Goal: Transaction & Acquisition: Purchase product/service

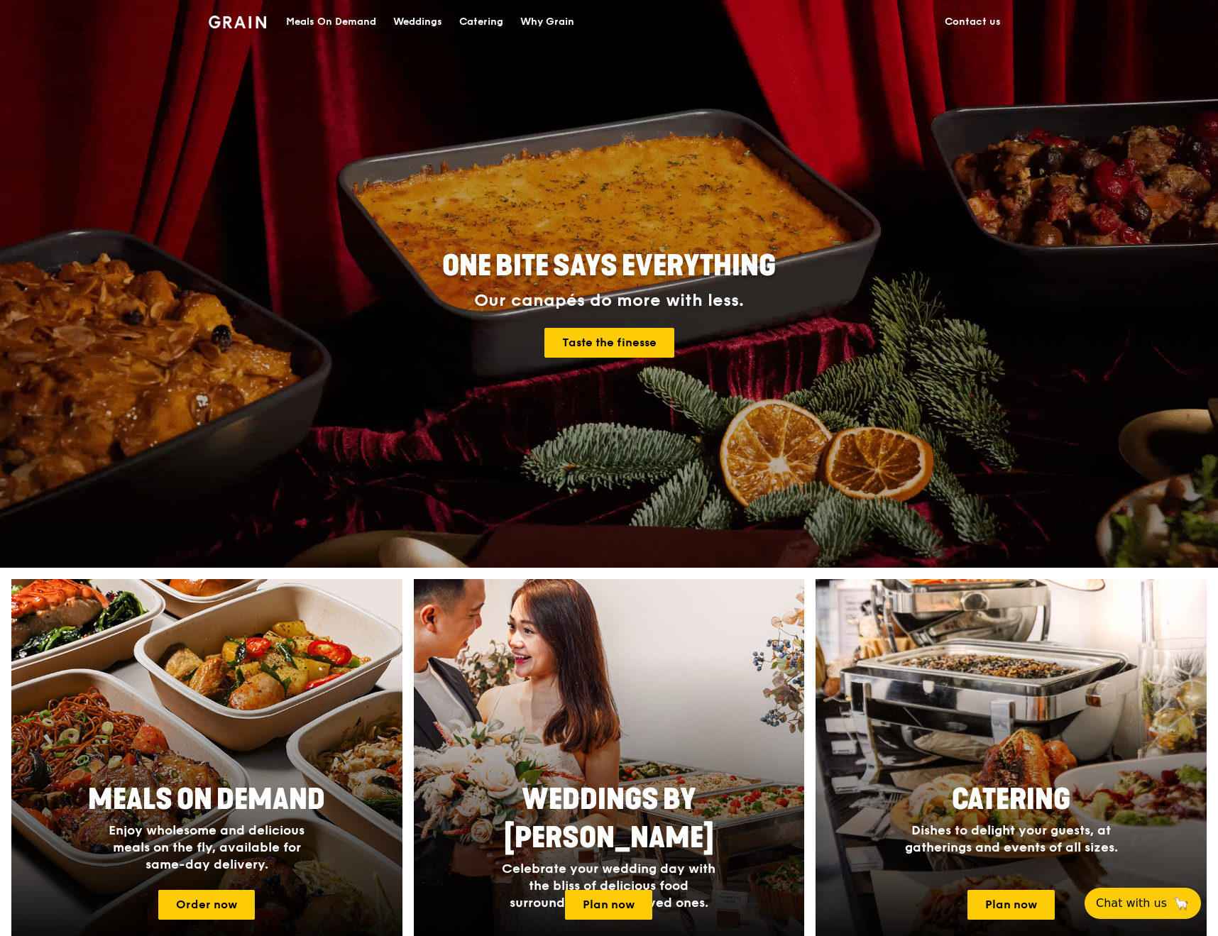
click at [360, 23] on div "Meals On Demand" at bounding box center [331, 22] width 90 height 43
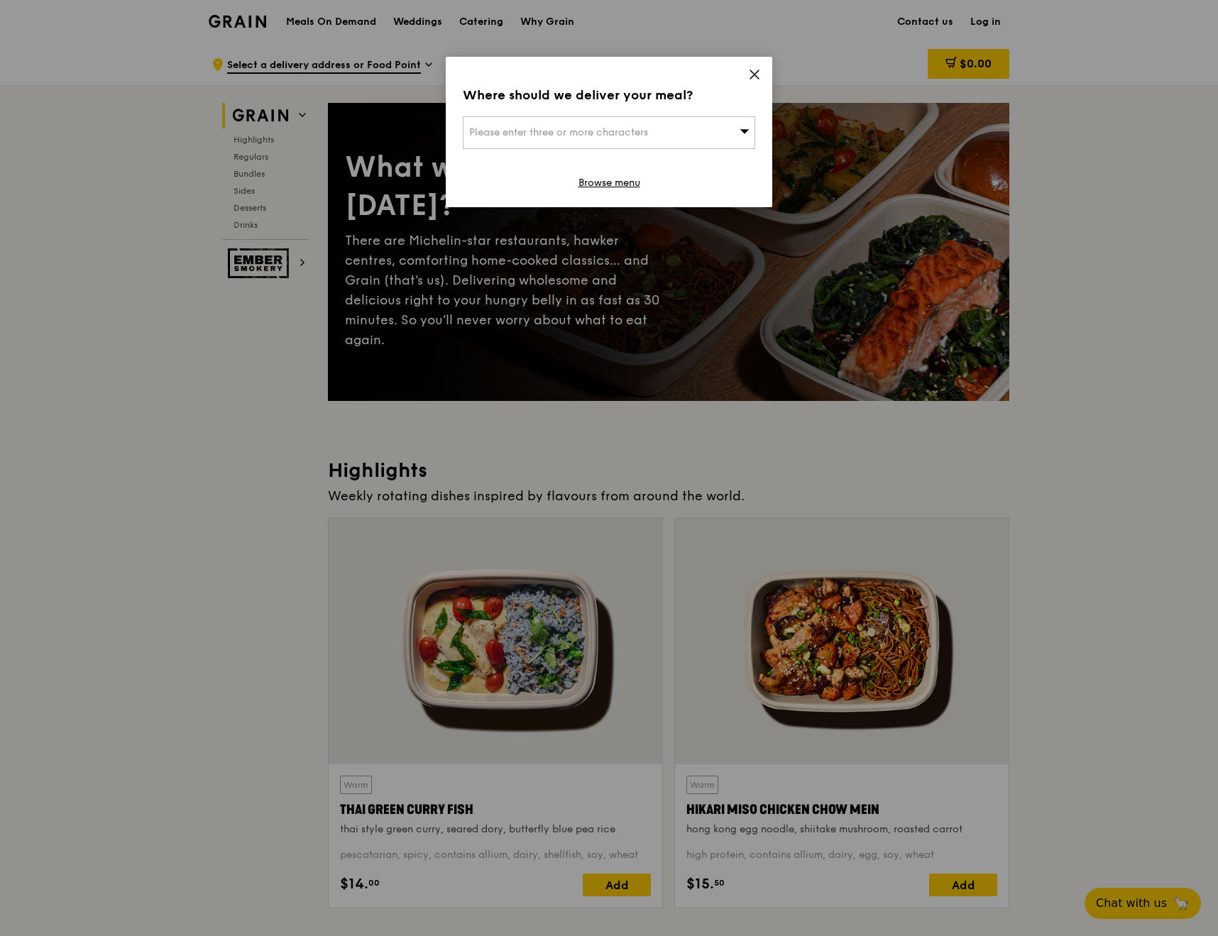
click at [694, 141] on div "Please enter three or more characters" at bounding box center [609, 132] width 292 height 33
click at [750, 72] on icon at bounding box center [754, 74] width 13 height 13
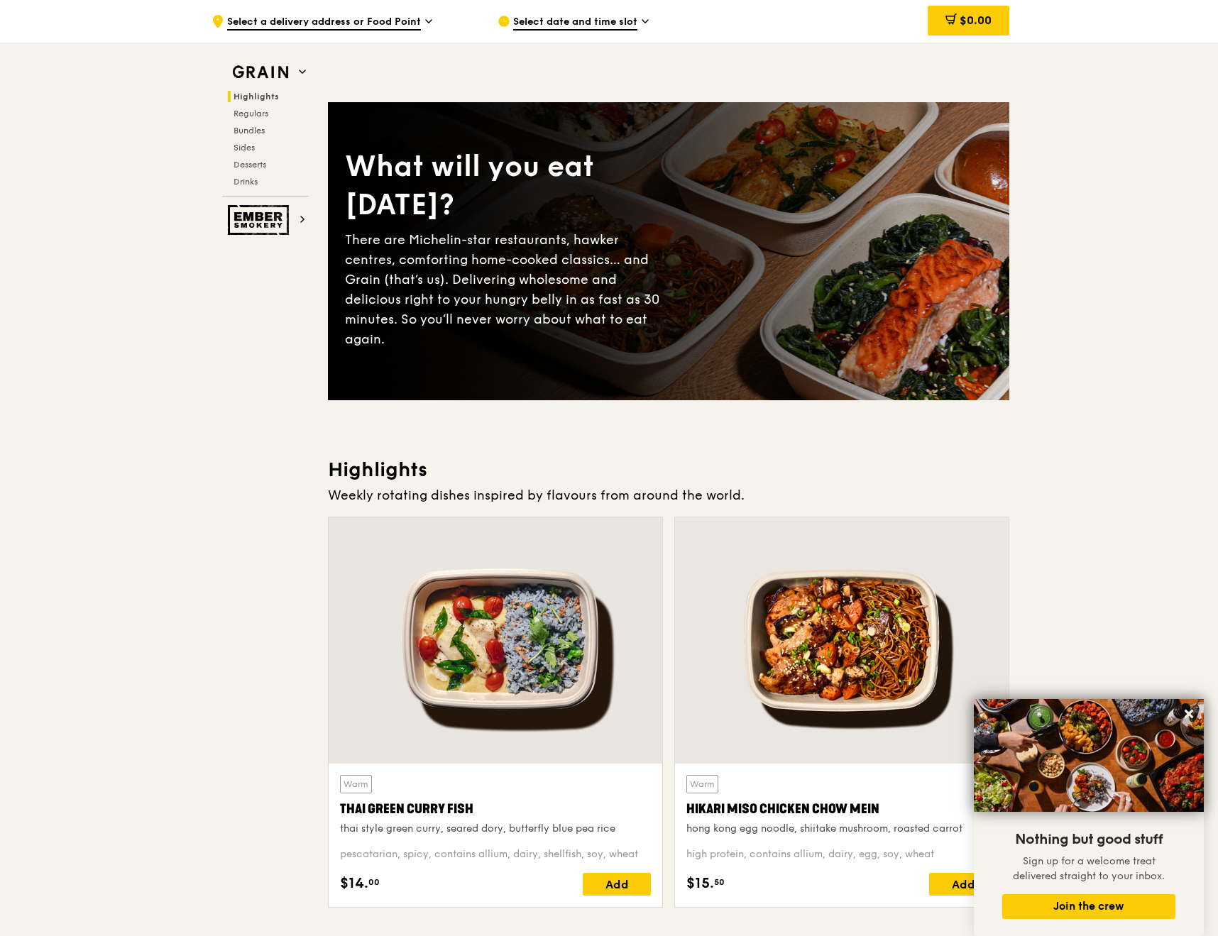
scroll to position [56, 0]
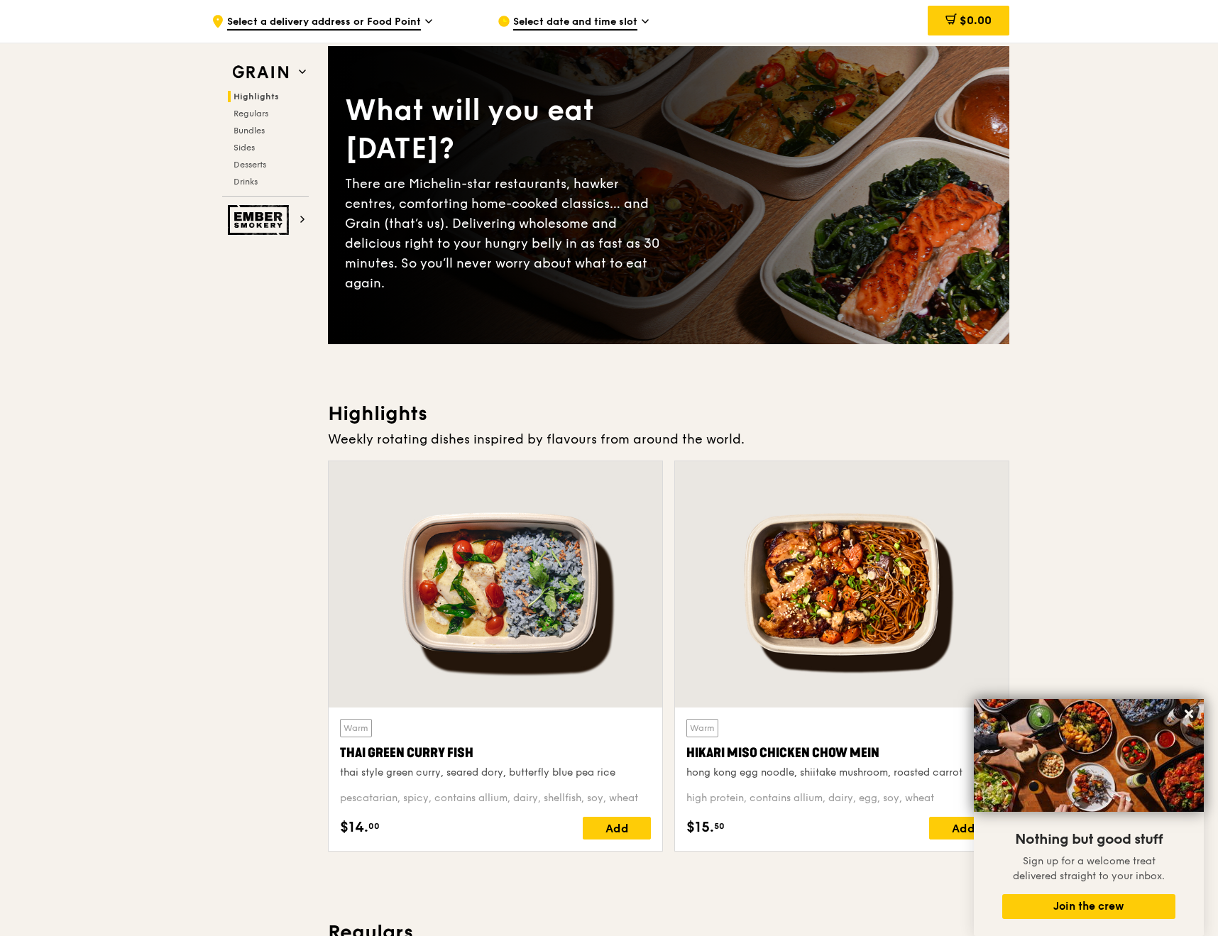
click at [532, 701] on div at bounding box center [496, 584] width 334 height 246
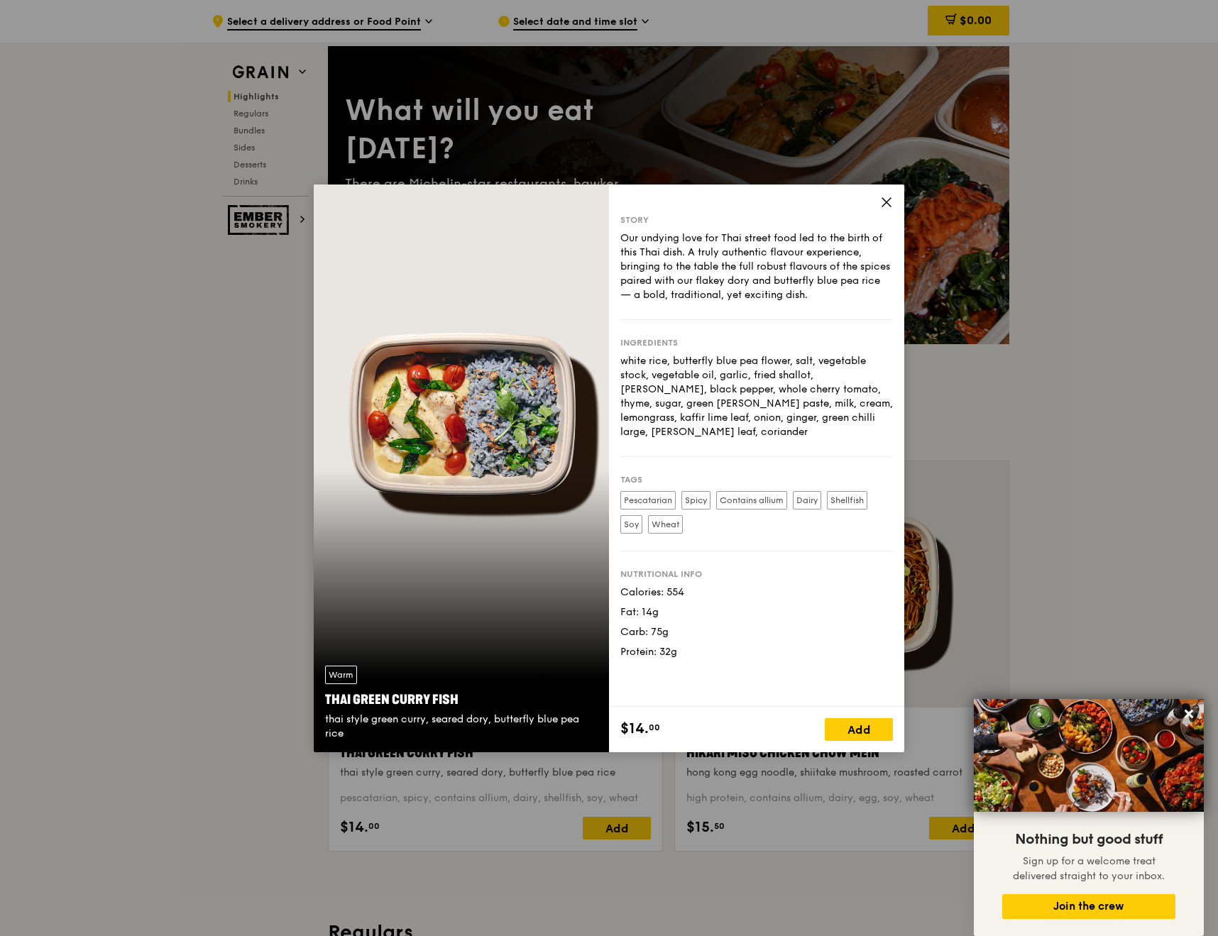
click at [885, 204] on icon at bounding box center [886, 202] width 9 height 9
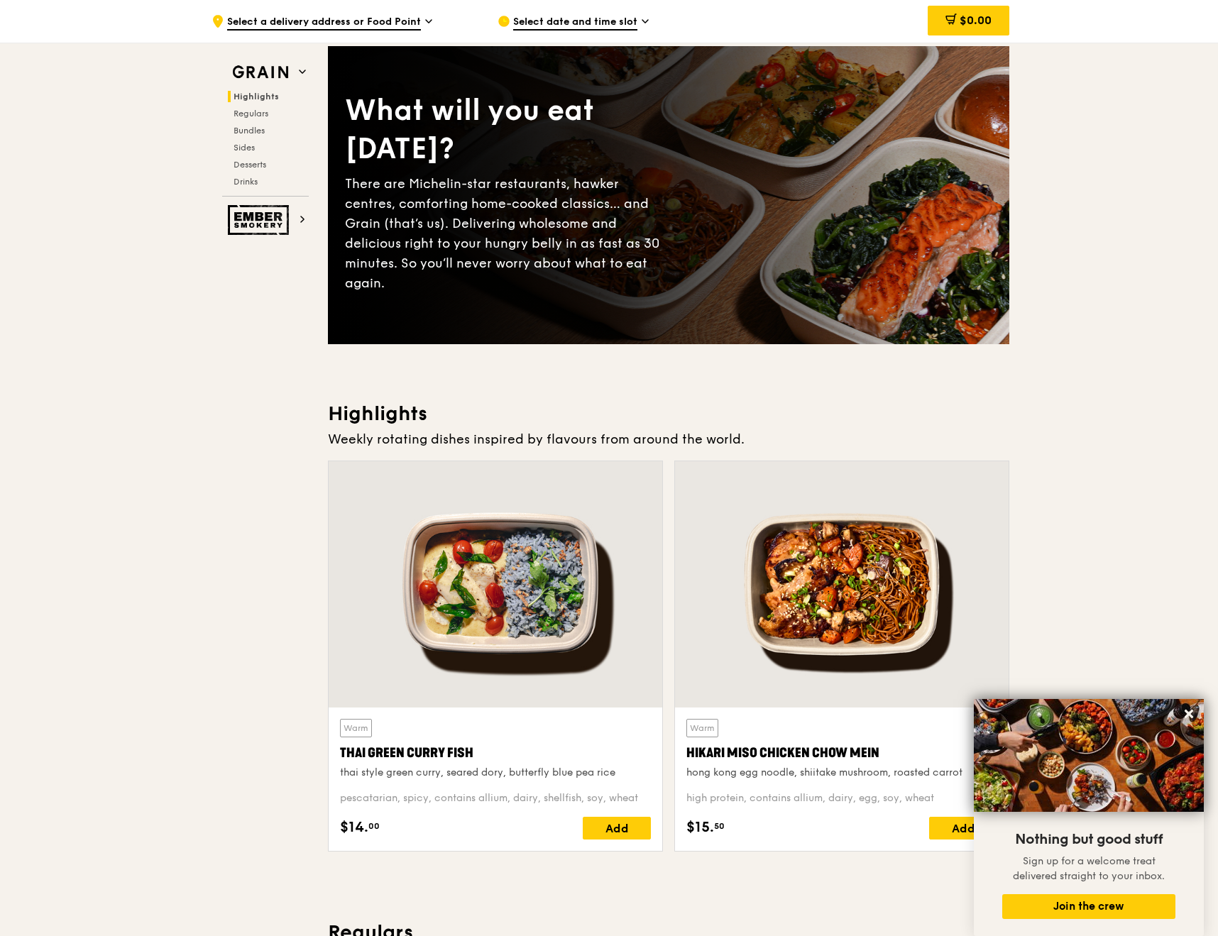
scroll to position [0, 0]
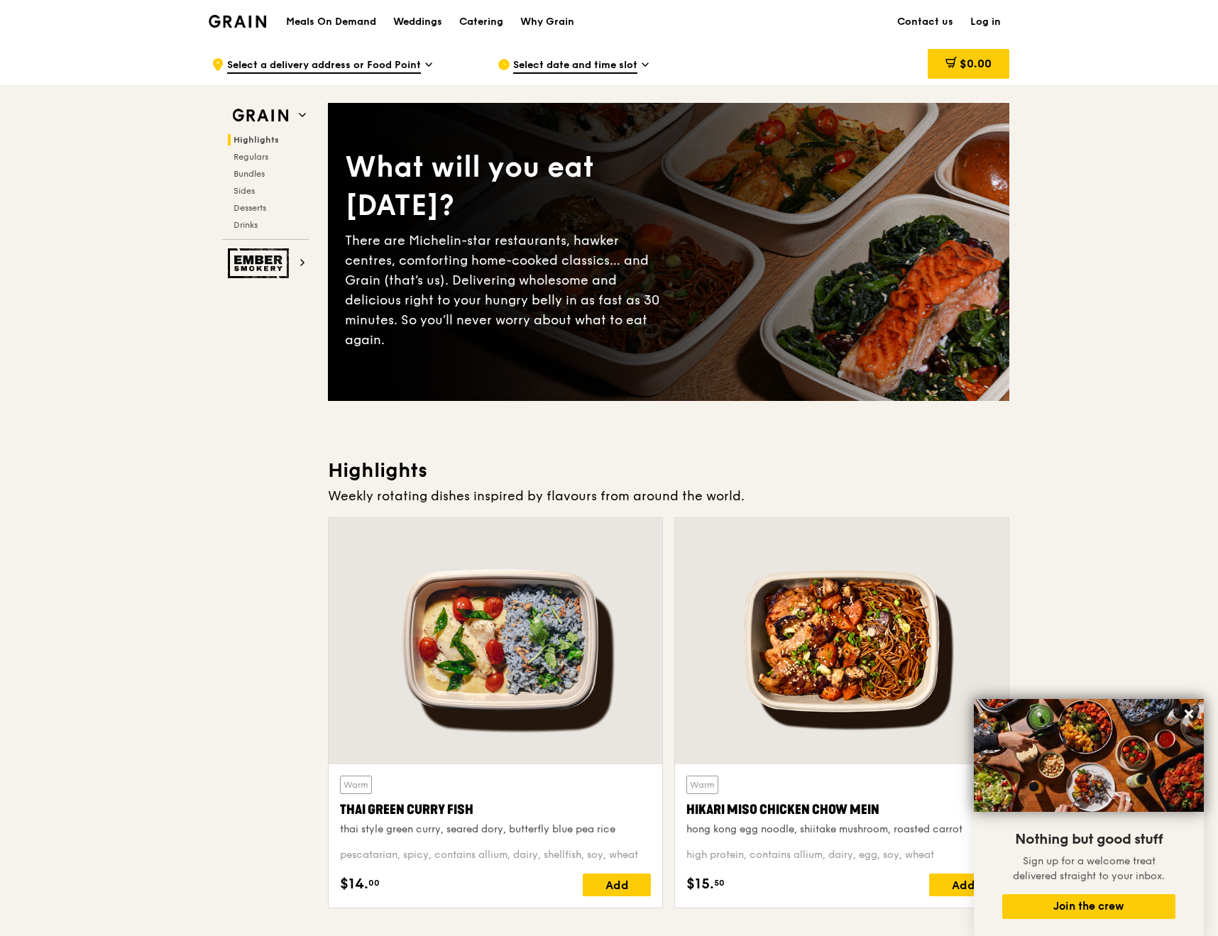
click at [381, 67] on span "Select a delivery address or Food Point" at bounding box center [324, 66] width 194 height 16
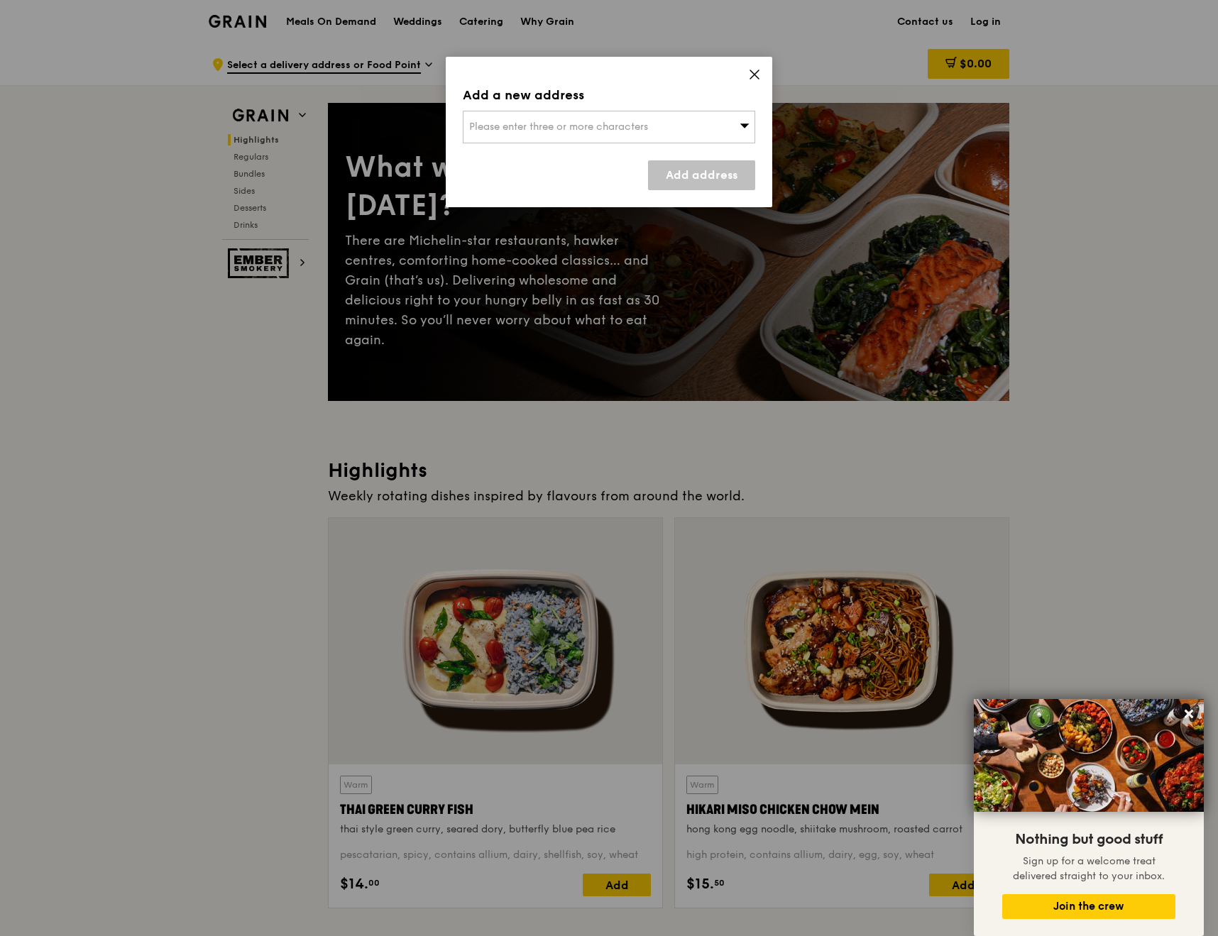
click at [635, 126] on span "Please enter three or more characters" at bounding box center [558, 127] width 179 height 12
type input "PLUS"
click at [614, 158] on div "Plus" at bounding box center [574, 155] width 210 height 14
click at [721, 180] on link "Add address" at bounding box center [701, 175] width 107 height 30
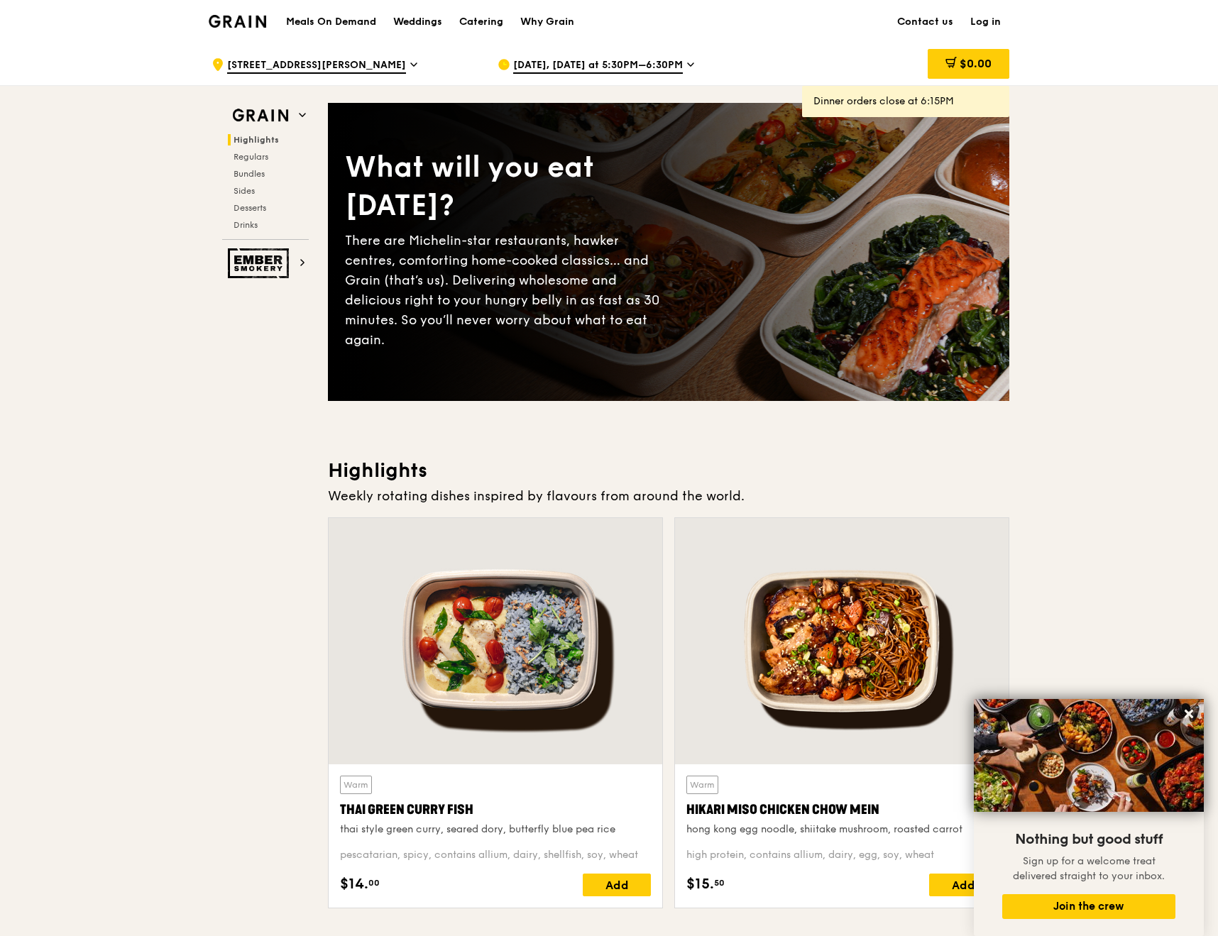
click at [555, 842] on div "Warm Thai Green [PERSON_NAME] Fish thai style green [PERSON_NAME], seared dory,…" at bounding box center [495, 836] width 311 height 121
click at [593, 863] on div "Warm Thai Green [PERSON_NAME] Fish thai style green [PERSON_NAME], seared dory,…" at bounding box center [495, 836] width 311 height 121
click at [603, 876] on div "Add" at bounding box center [617, 885] width 68 height 23
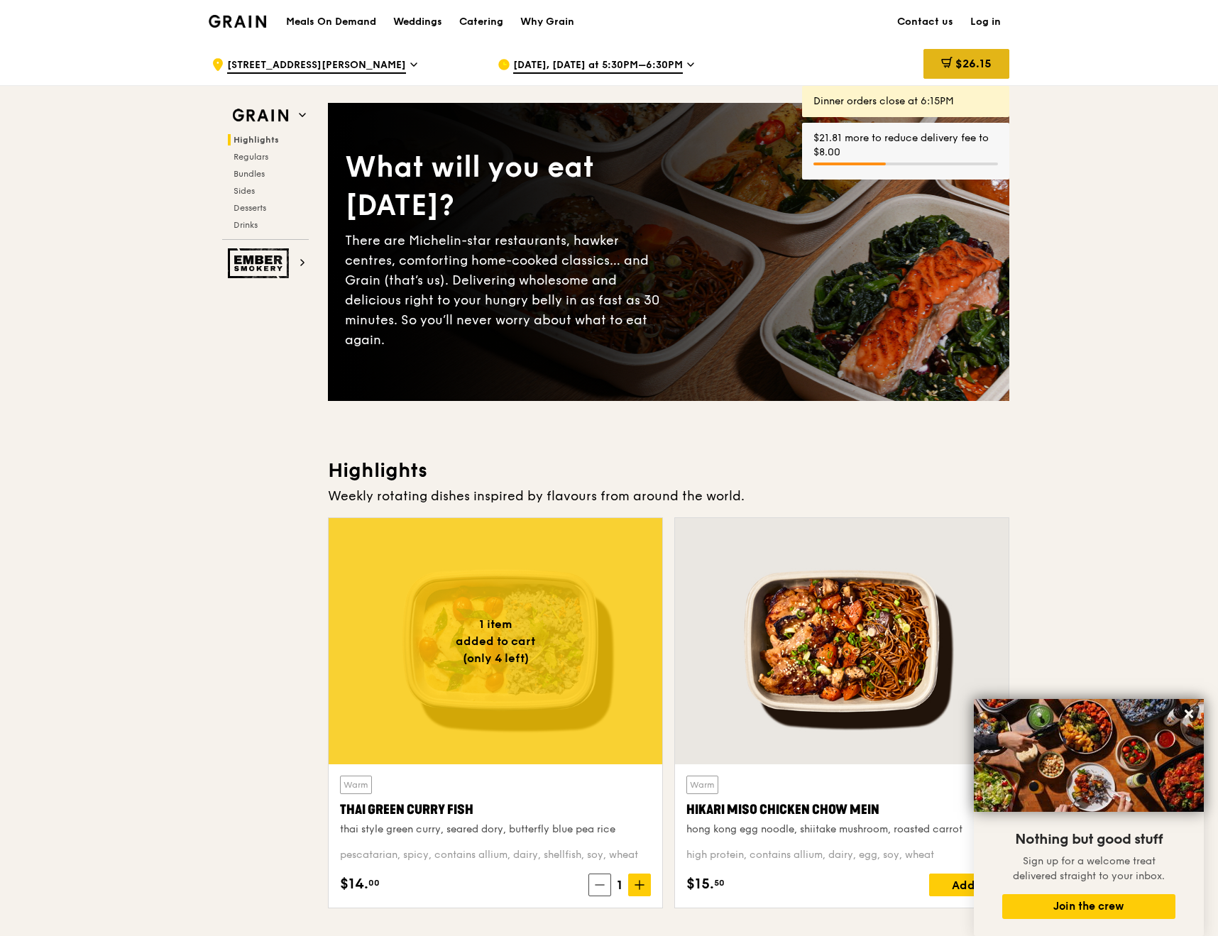
click at [959, 52] on div "$26.15" at bounding box center [967, 64] width 86 height 30
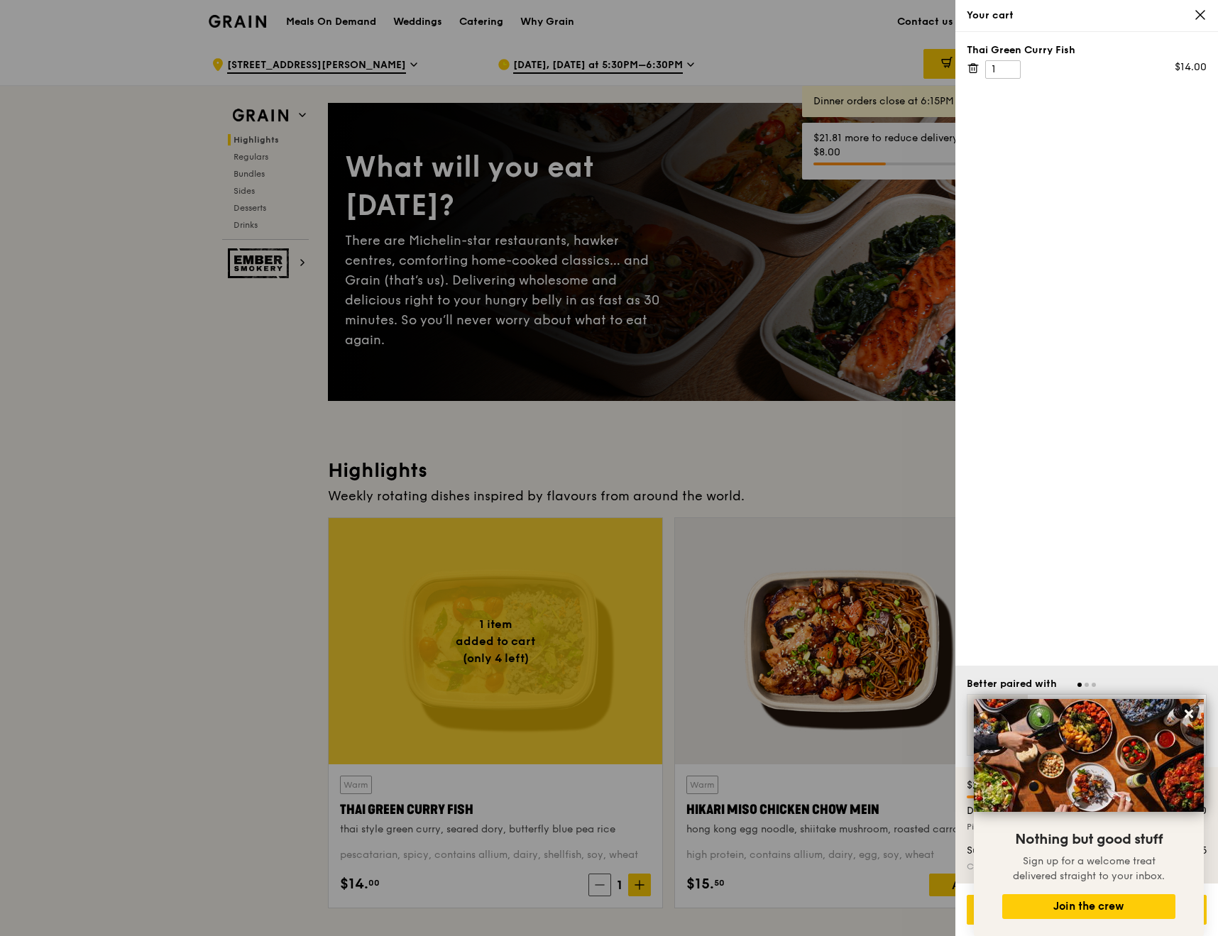
click at [1083, 56] on div "Thai Green Curry Fish" at bounding box center [1087, 50] width 240 height 14
click at [1188, 718] on icon at bounding box center [1189, 714] width 9 height 9
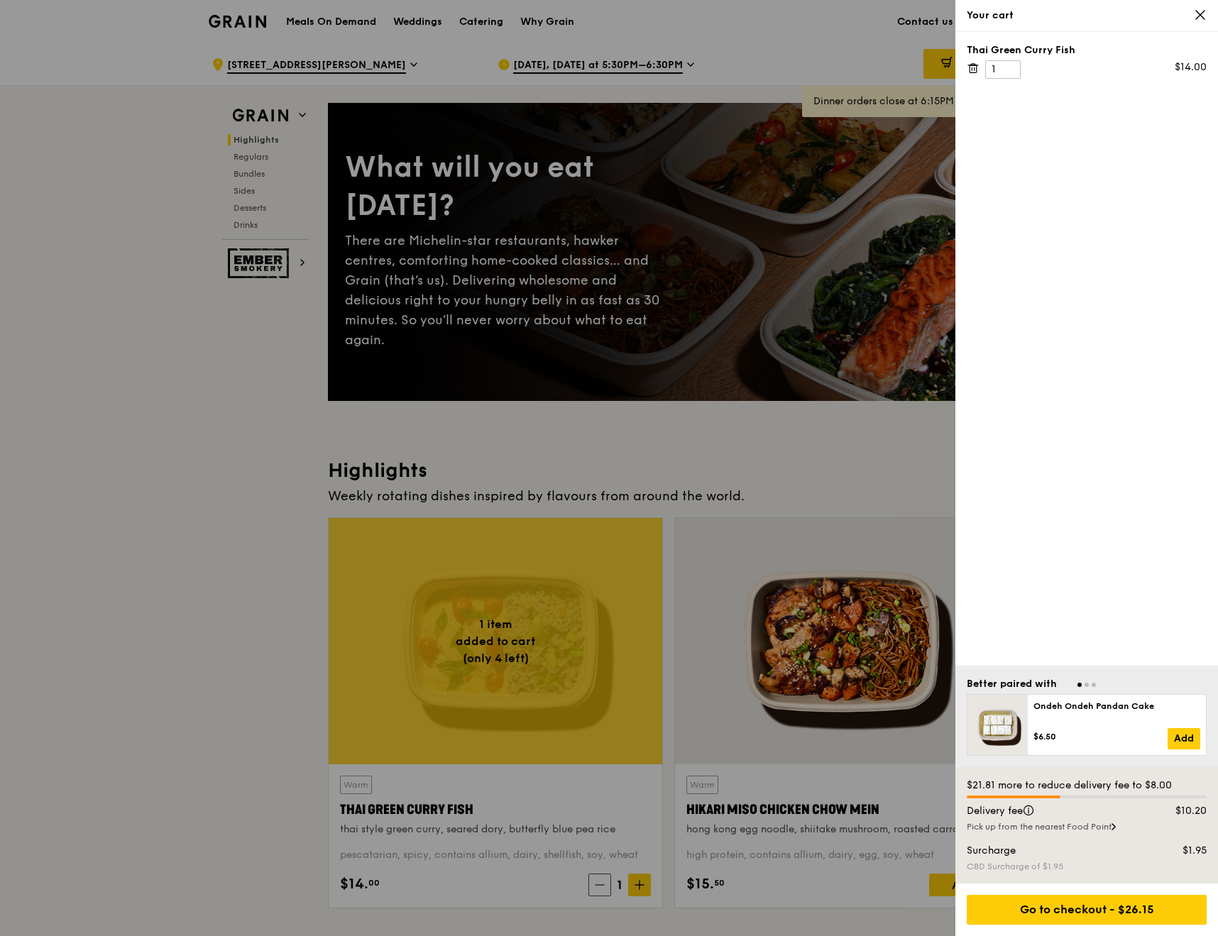
click at [1196, 11] on icon at bounding box center [1200, 15] width 13 height 13
